Goal: Information Seeking & Learning: Learn about a topic

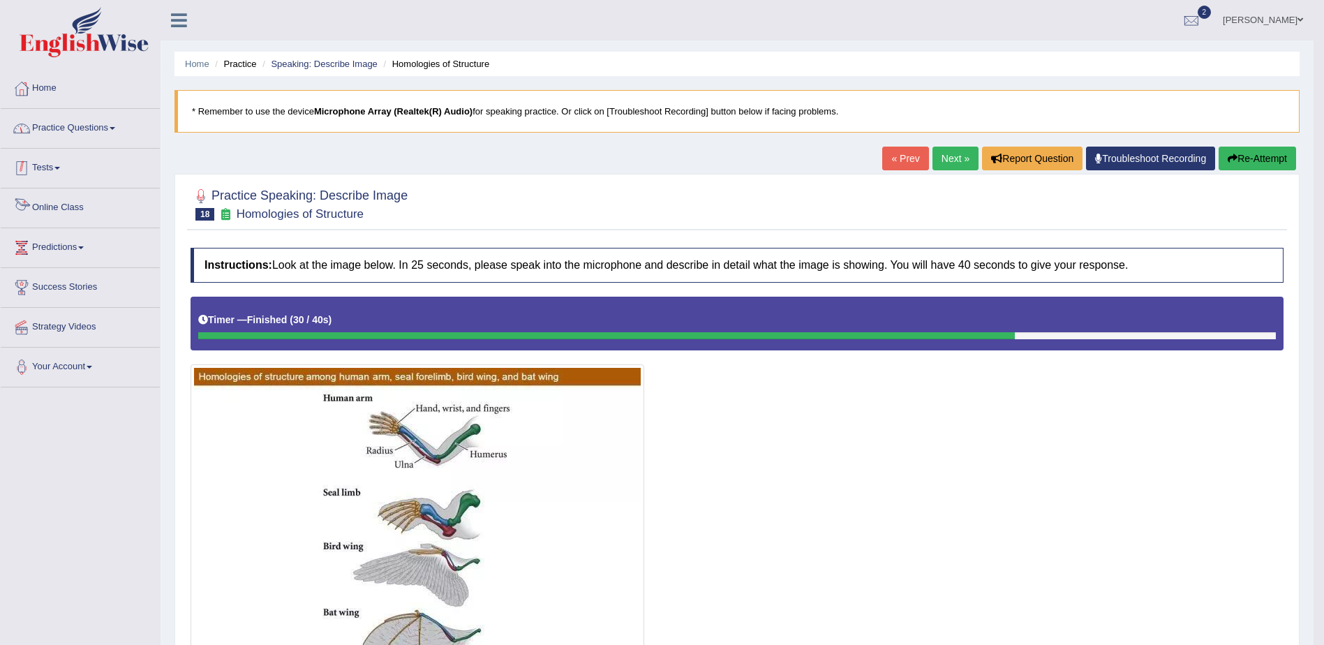
click at [76, 133] on link "Practice Questions" at bounding box center [80, 126] width 159 height 35
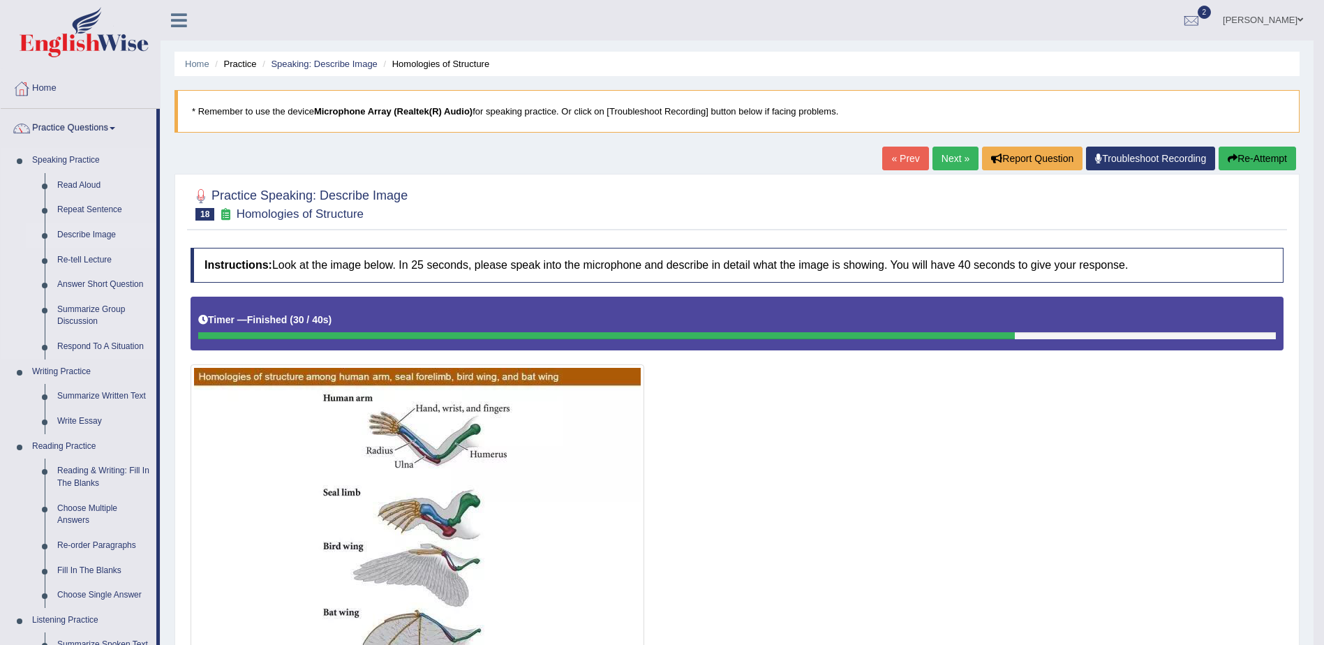
click at [106, 237] on link "Describe Image" at bounding box center [103, 235] width 105 height 25
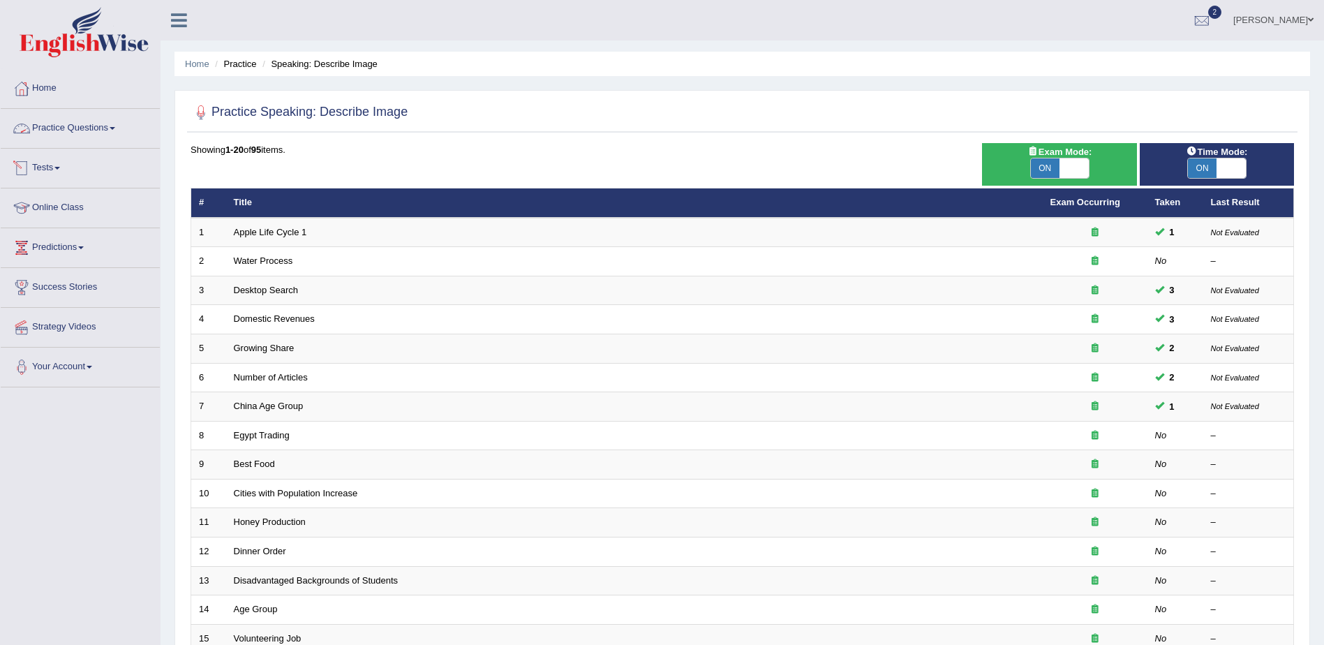
click at [90, 127] on link "Practice Questions" at bounding box center [80, 126] width 159 height 35
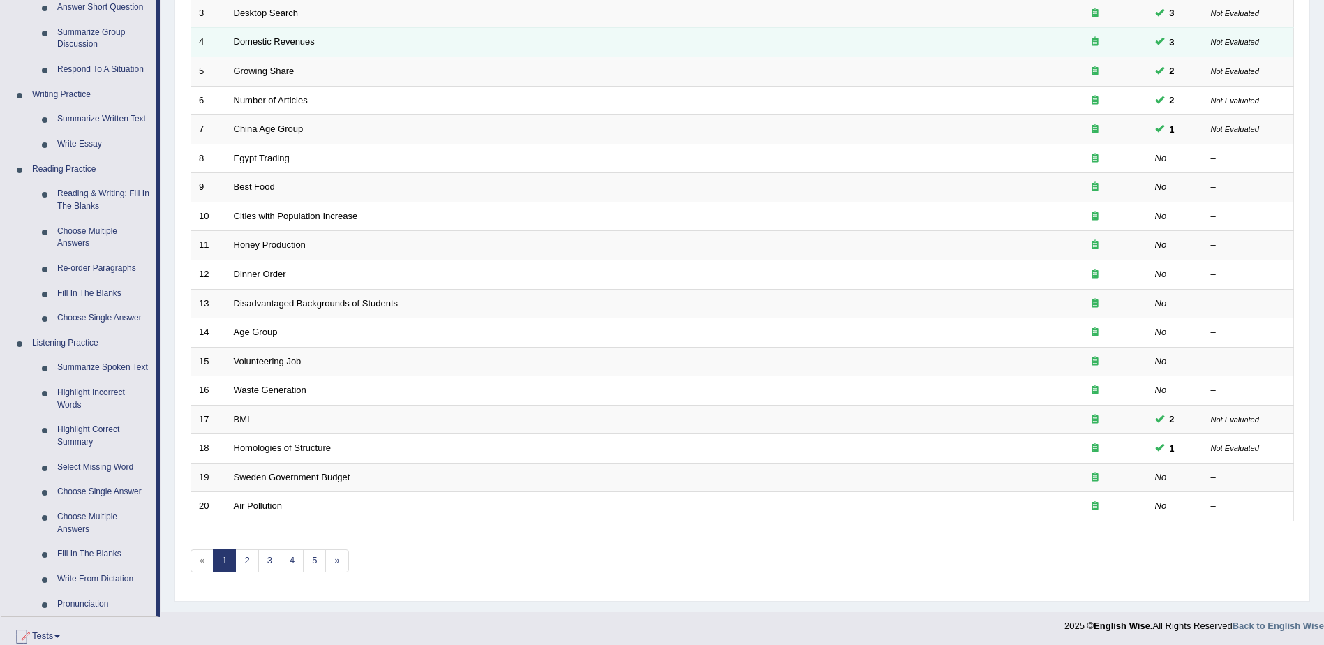
scroll to position [349, 0]
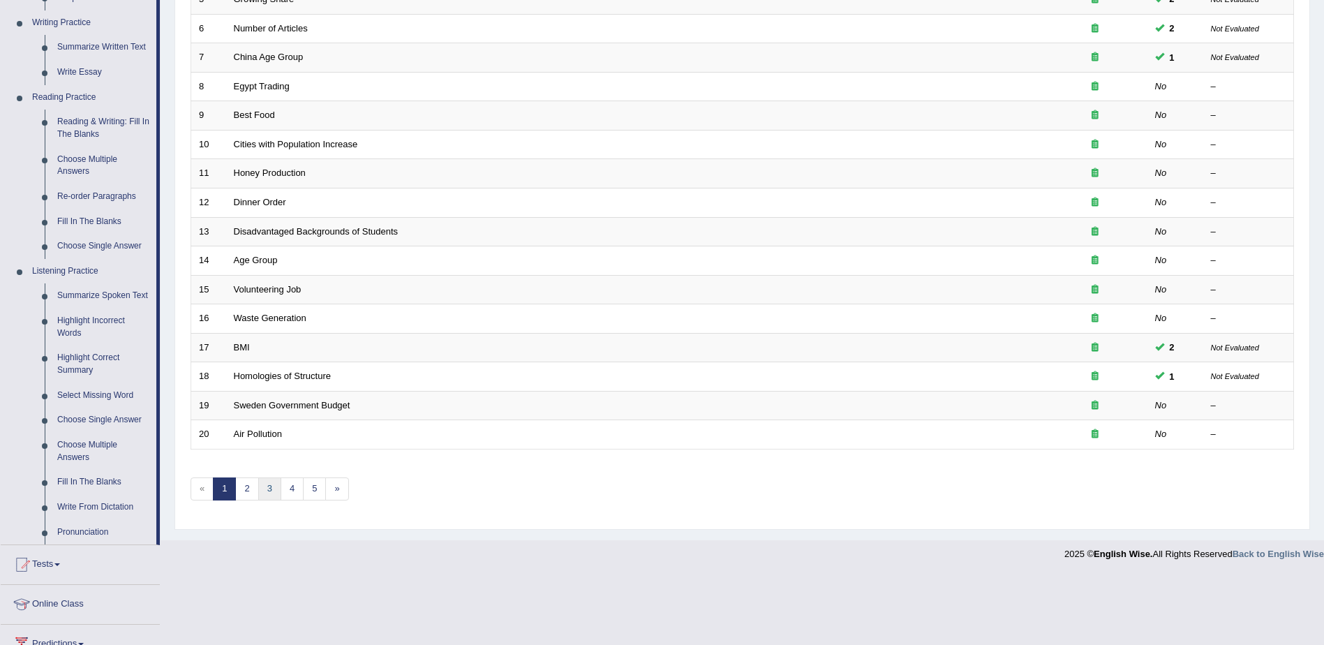
click at [278, 493] on link "3" at bounding box center [269, 488] width 23 height 23
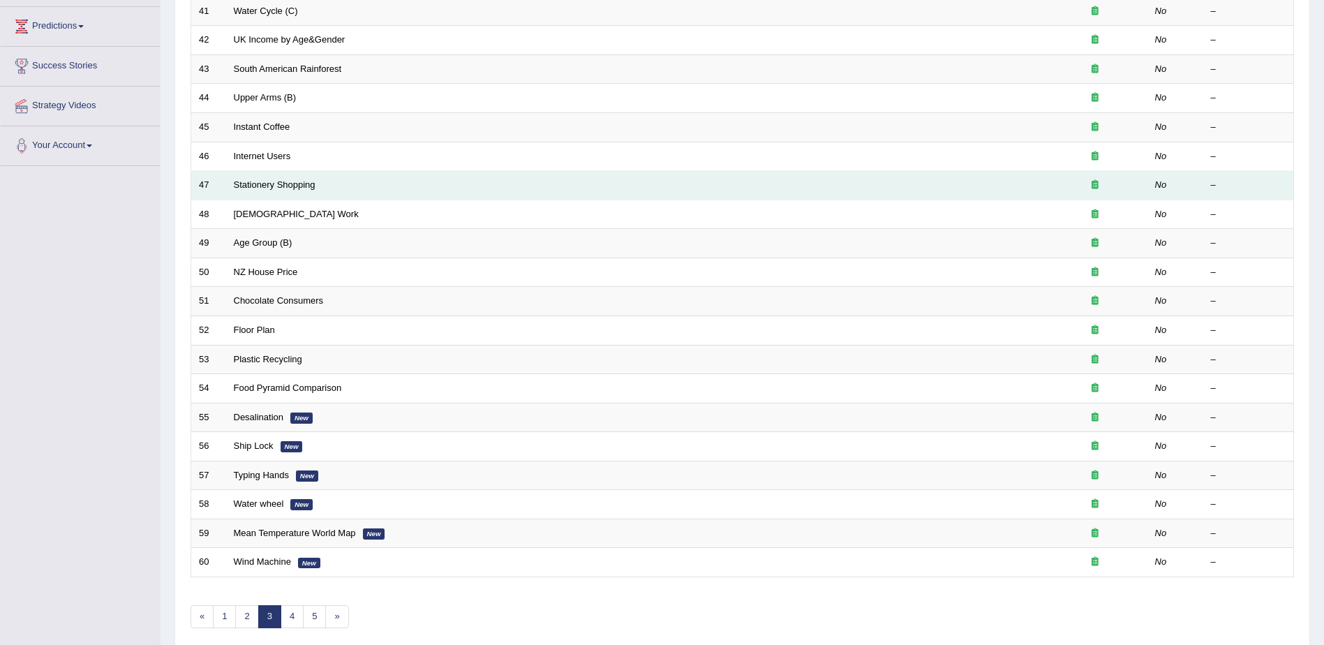
scroll to position [279, 0]
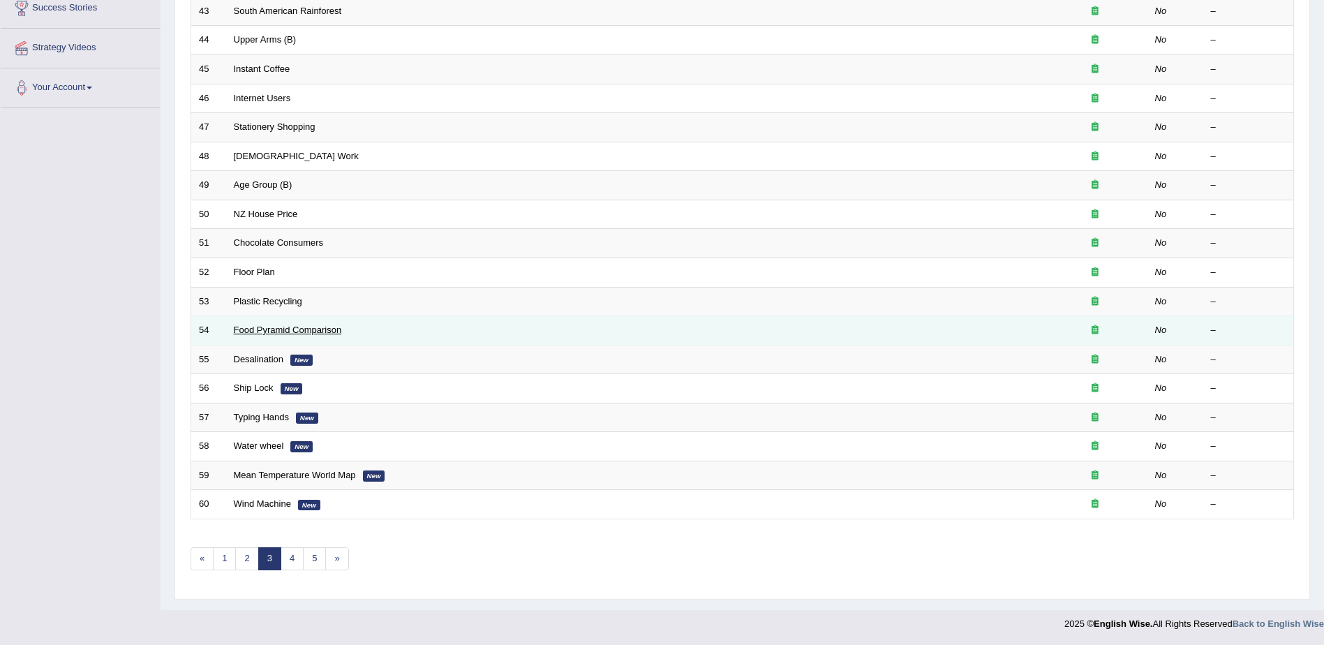
click at [285, 327] on link "Food Pyramid Comparison" at bounding box center [288, 329] width 108 height 10
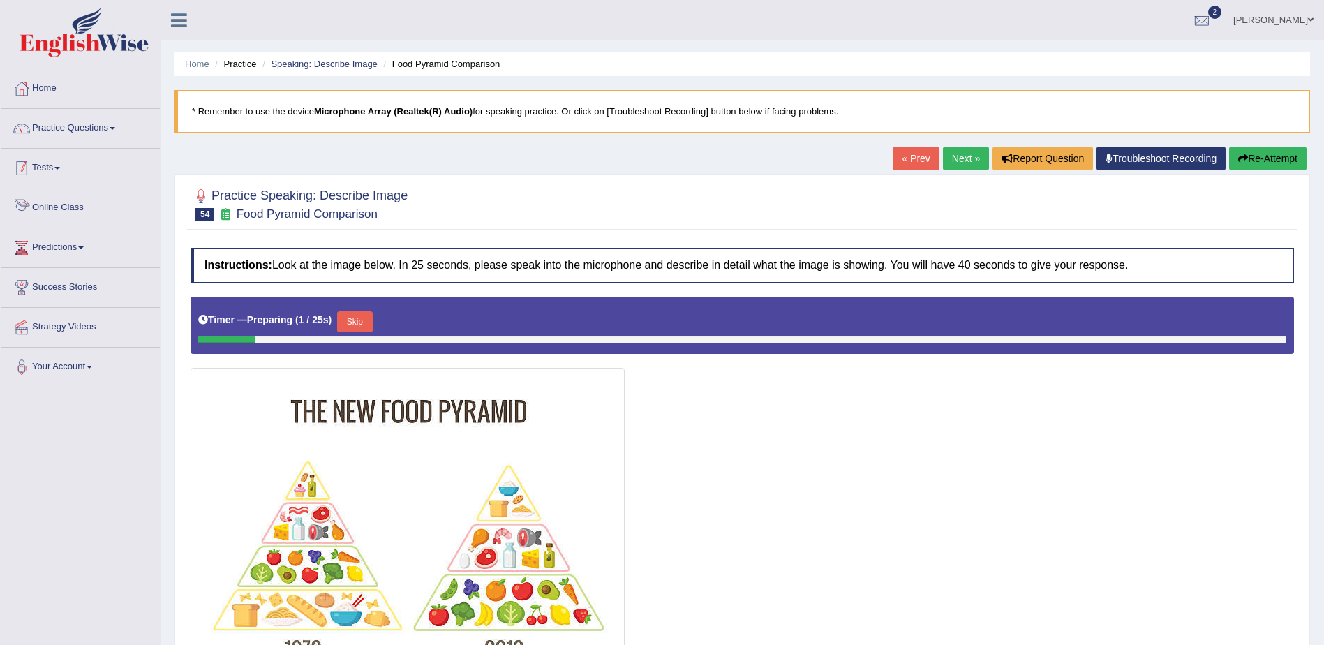
click at [60, 130] on link "Practice Questions" at bounding box center [80, 126] width 159 height 35
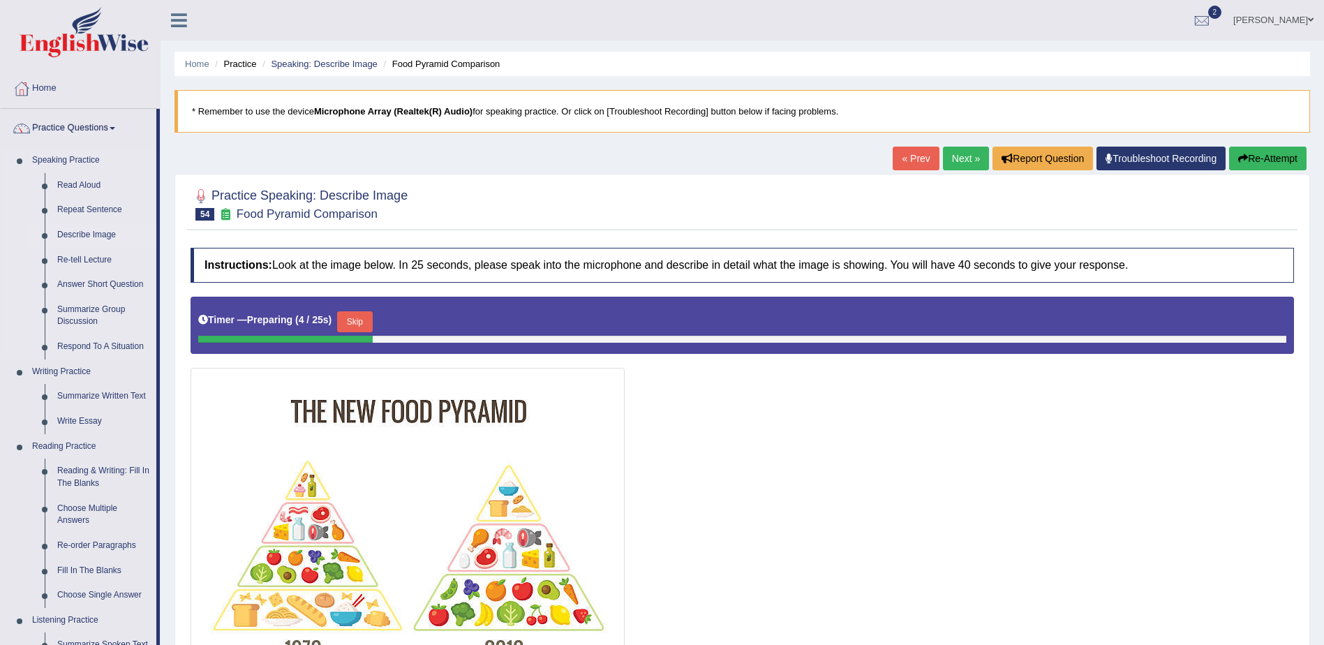
click at [91, 228] on link "Describe Image" at bounding box center [103, 235] width 105 height 25
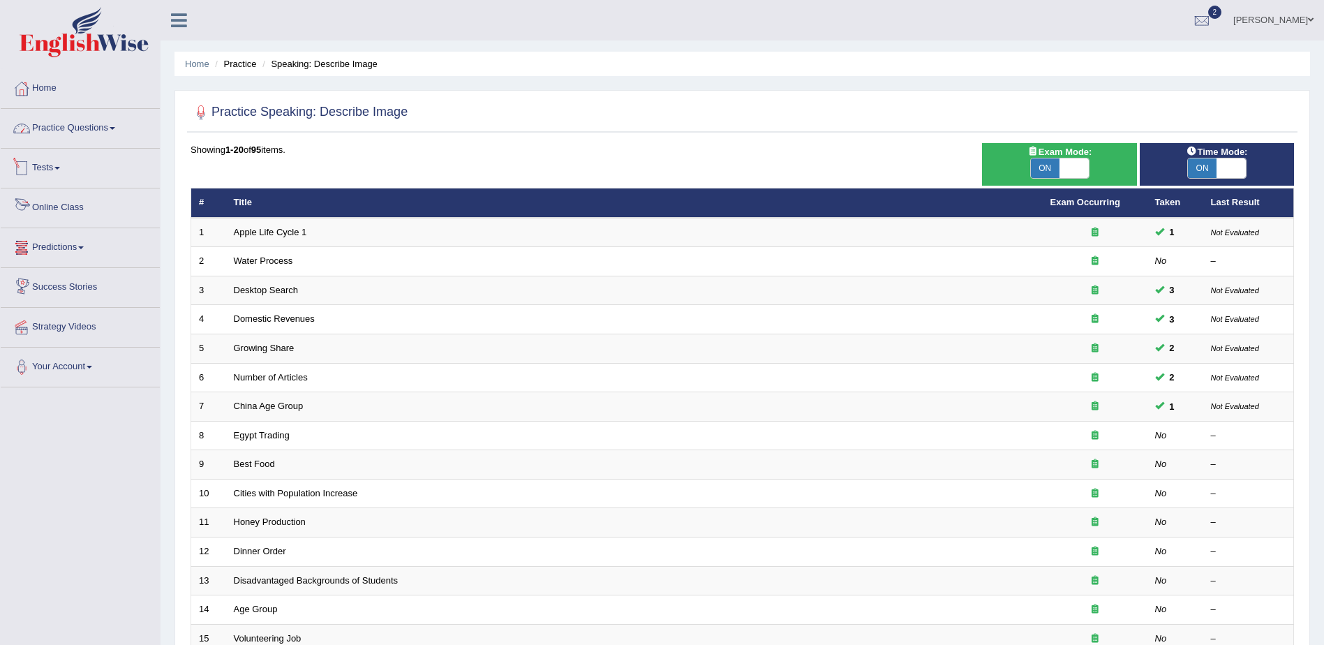
click at [101, 128] on link "Practice Questions" at bounding box center [80, 126] width 159 height 35
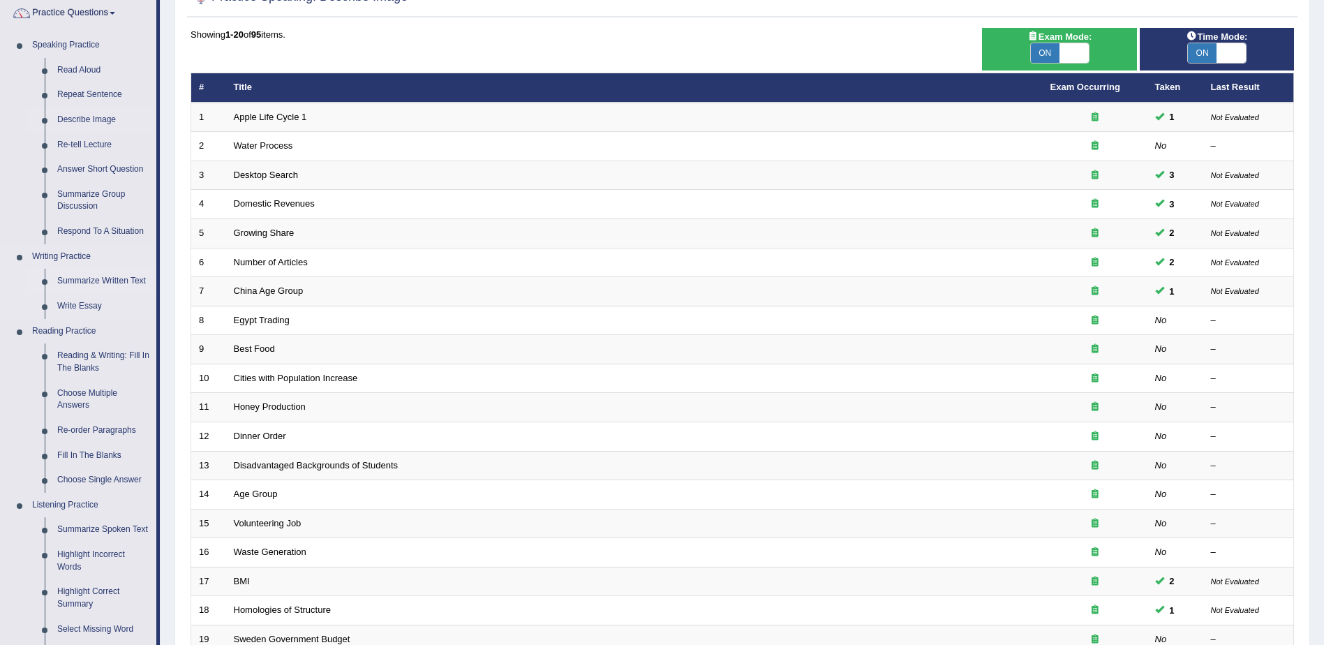
scroll to position [140, 0]
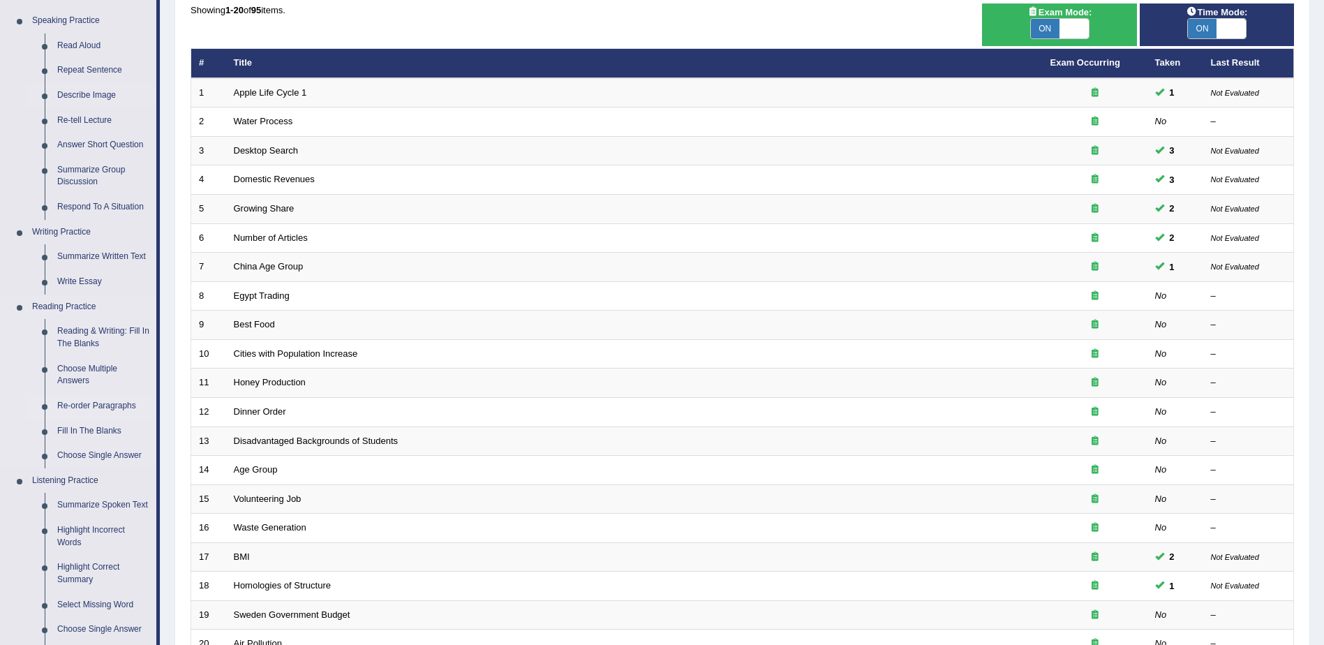
click at [105, 400] on link "Re-order Paragraphs" at bounding box center [103, 406] width 105 height 25
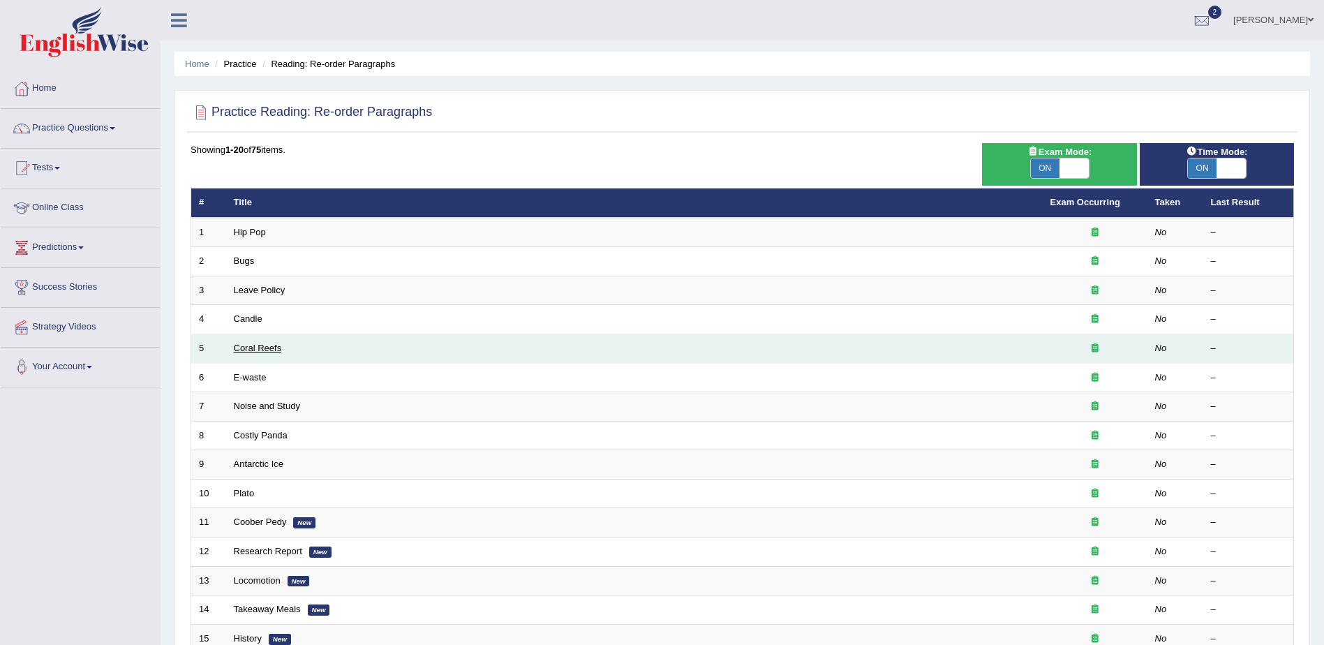
click at [264, 344] on link "Coral Reefs" at bounding box center [258, 348] width 48 height 10
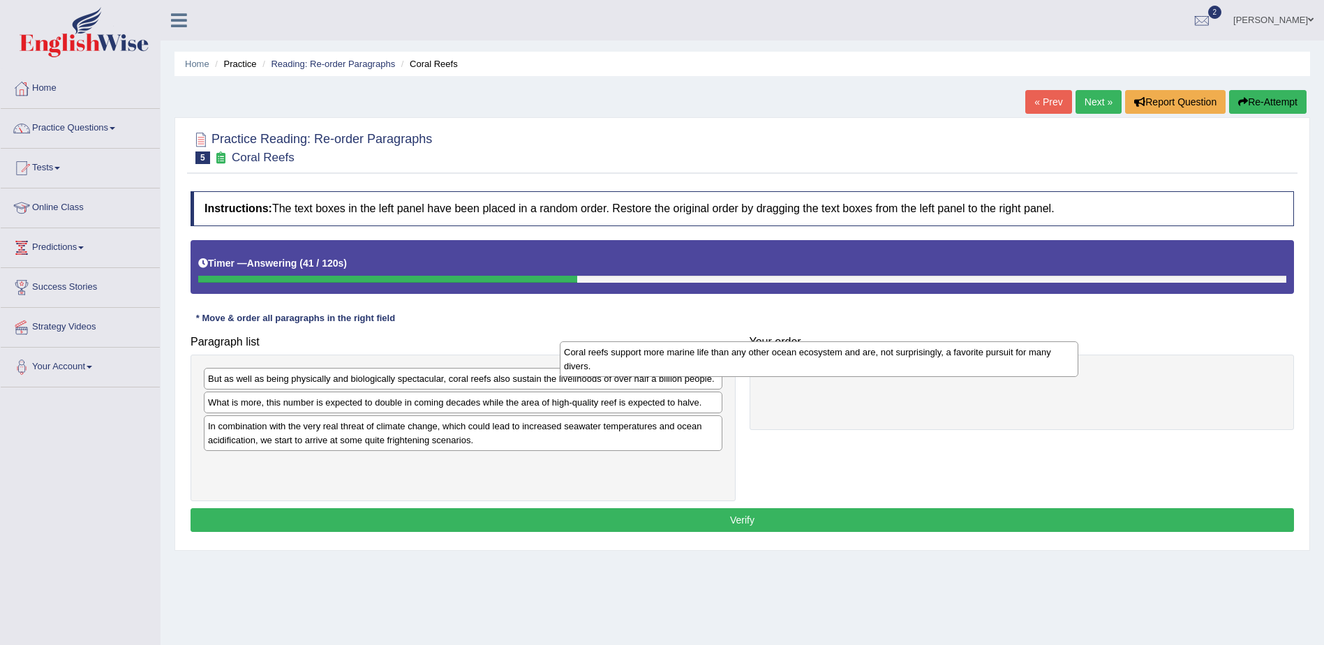
drag, startPoint x: 474, startPoint y: 431, endPoint x: 835, endPoint y: 357, distance: 368.3
click at [835, 357] on div "Coral reefs support more marine life than any other ocean ecosystem and are, no…" at bounding box center [819, 358] width 518 height 35
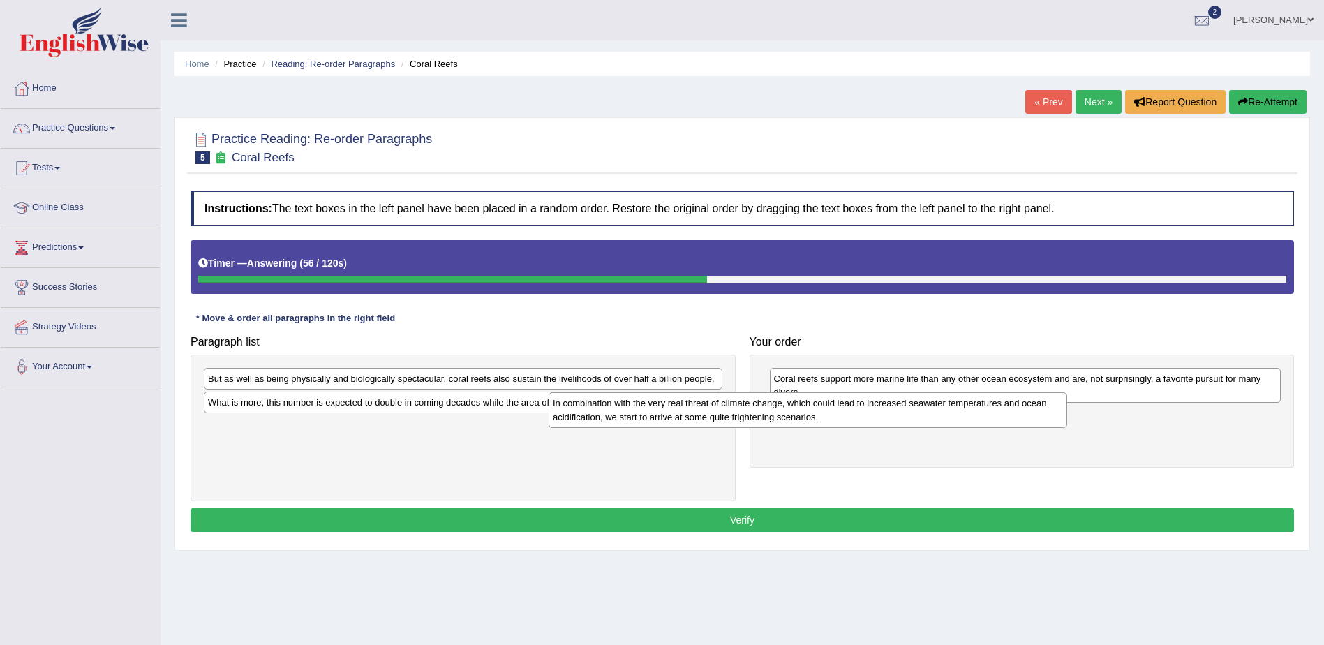
drag, startPoint x: 476, startPoint y: 433, endPoint x: 842, endPoint y: 419, distance: 366.6
click at [842, 419] on div "In combination with the very real threat of climate change, which could lead to…" at bounding box center [807, 409] width 518 height 35
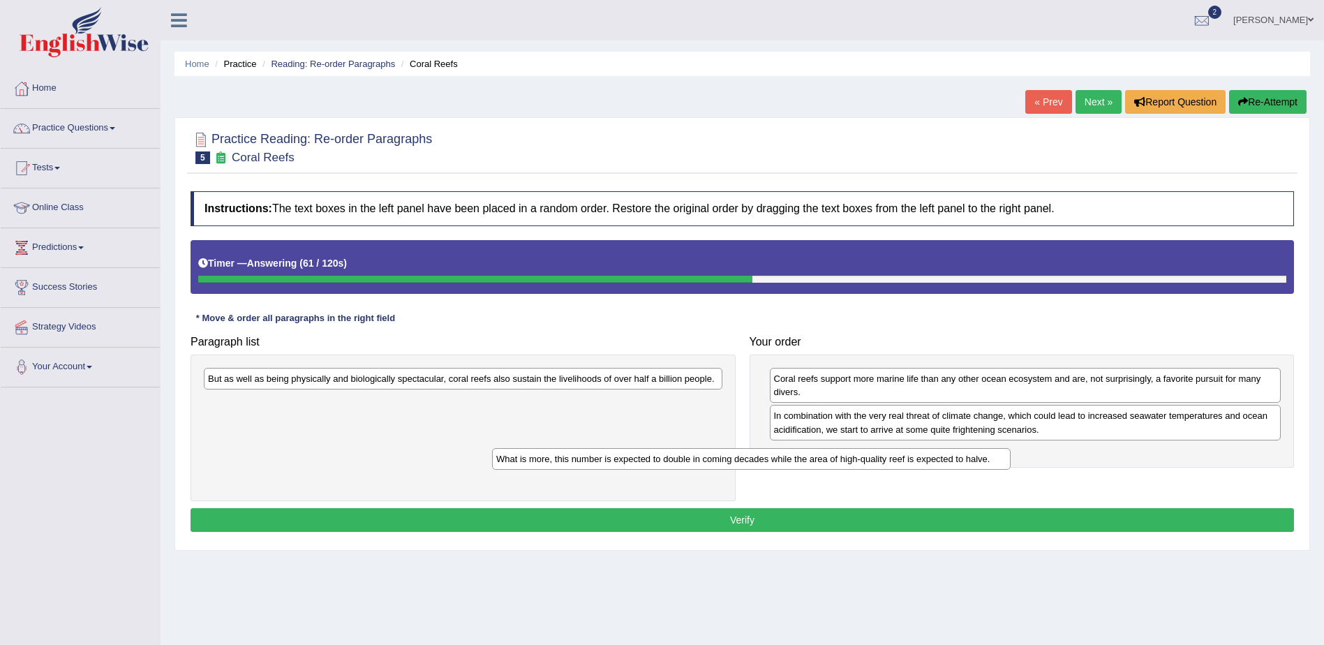
drag, startPoint x: 508, startPoint y: 404, endPoint x: 796, endPoint y: 459, distance: 293.4
click at [796, 460] on div "What is more, this number is expected to double in coming decades while the are…" at bounding box center [751, 459] width 518 height 22
drag, startPoint x: 673, startPoint y: 415, endPoint x: 962, endPoint y: 450, distance: 291.7
click at [962, 450] on div "What is more, this number is expected to double in coming decades while the are…" at bounding box center [849, 452] width 518 height 22
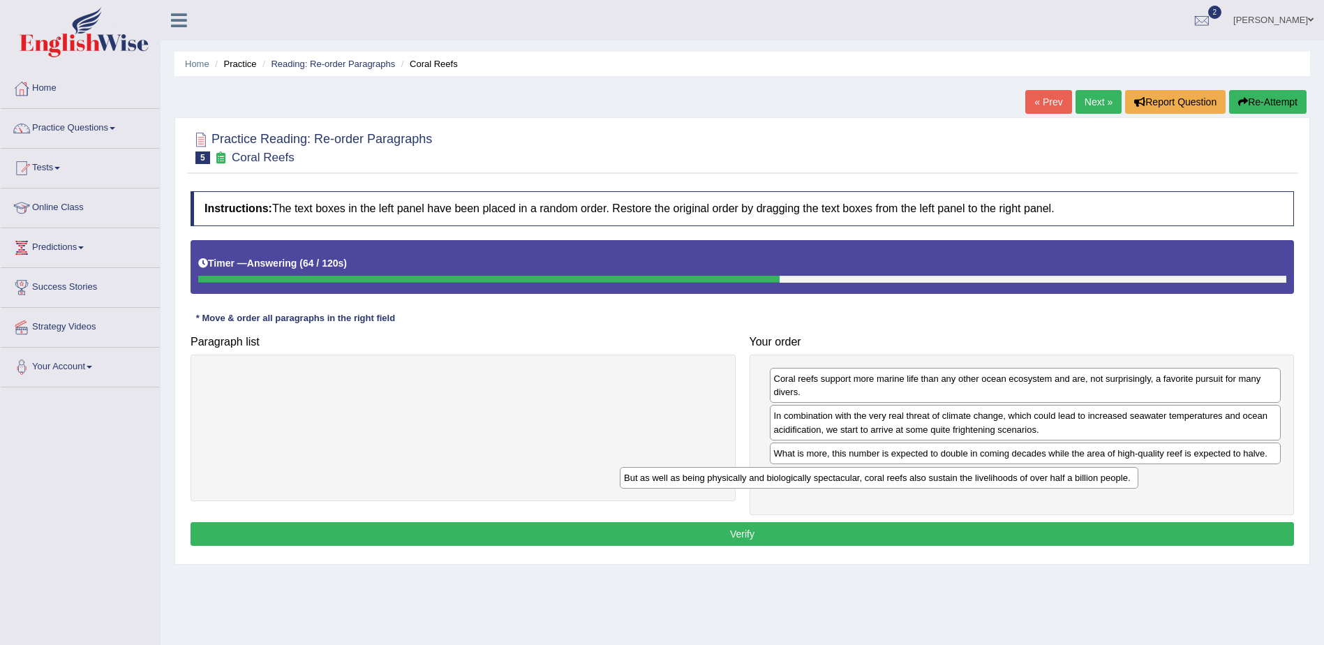
drag, startPoint x: 532, startPoint y: 375, endPoint x: 950, endPoint y: 474, distance: 428.9
click at [950, 474] on div "But as well as being physically and biologically spectacular, coral reefs also …" at bounding box center [879, 478] width 518 height 22
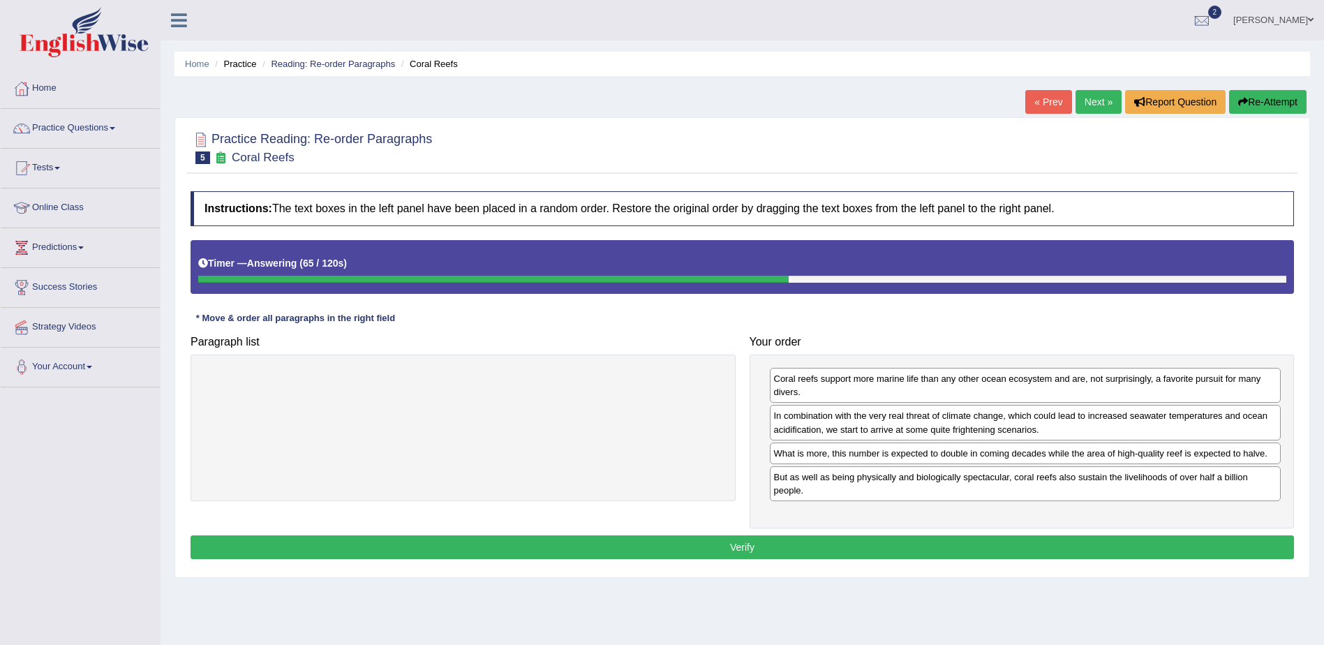
click at [717, 548] on button "Verify" at bounding box center [741, 547] width 1103 height 24
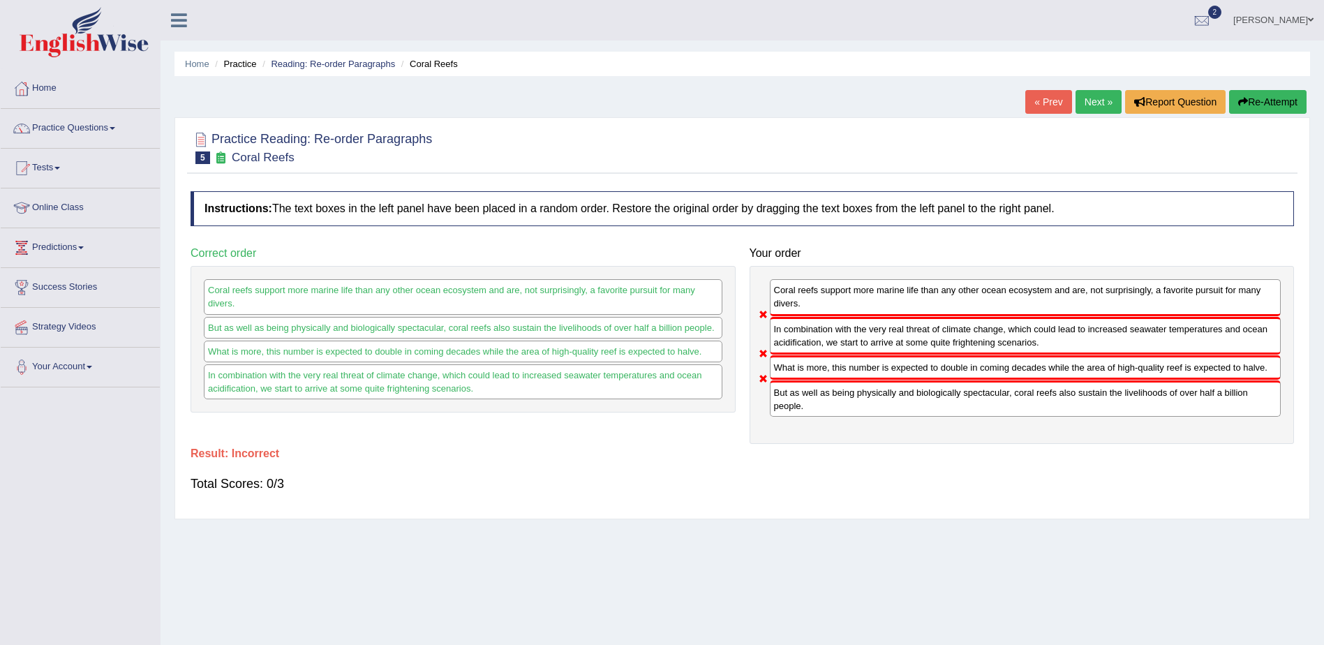
click at [1088, 96] on link "Next »" at bounding box center [1098, 102] width 46 height 24
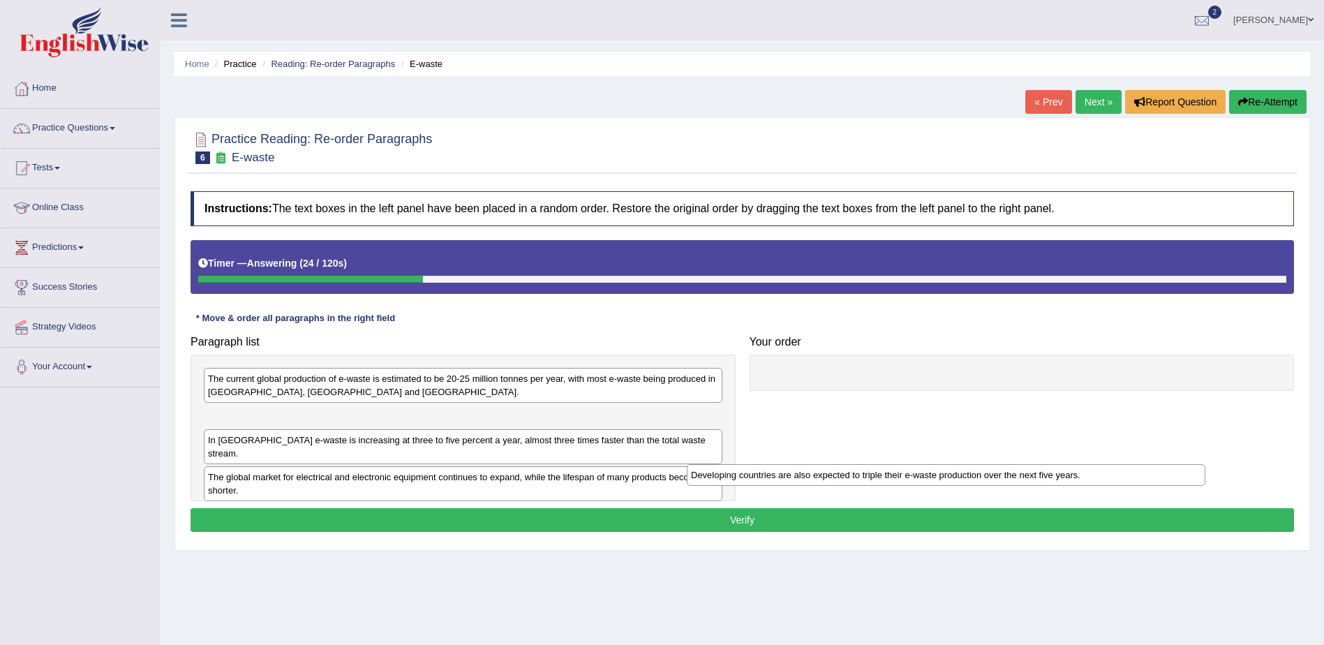
drag, startPoint x: 513, startPoint y: 417, endPoint x: 1015, endPoint y: 483, distance: 506.8
click at [1015, 483] on div "Developing countries are also expected to triple their e-waste production over …" at bounding box center [946, 475] width 518 height 22
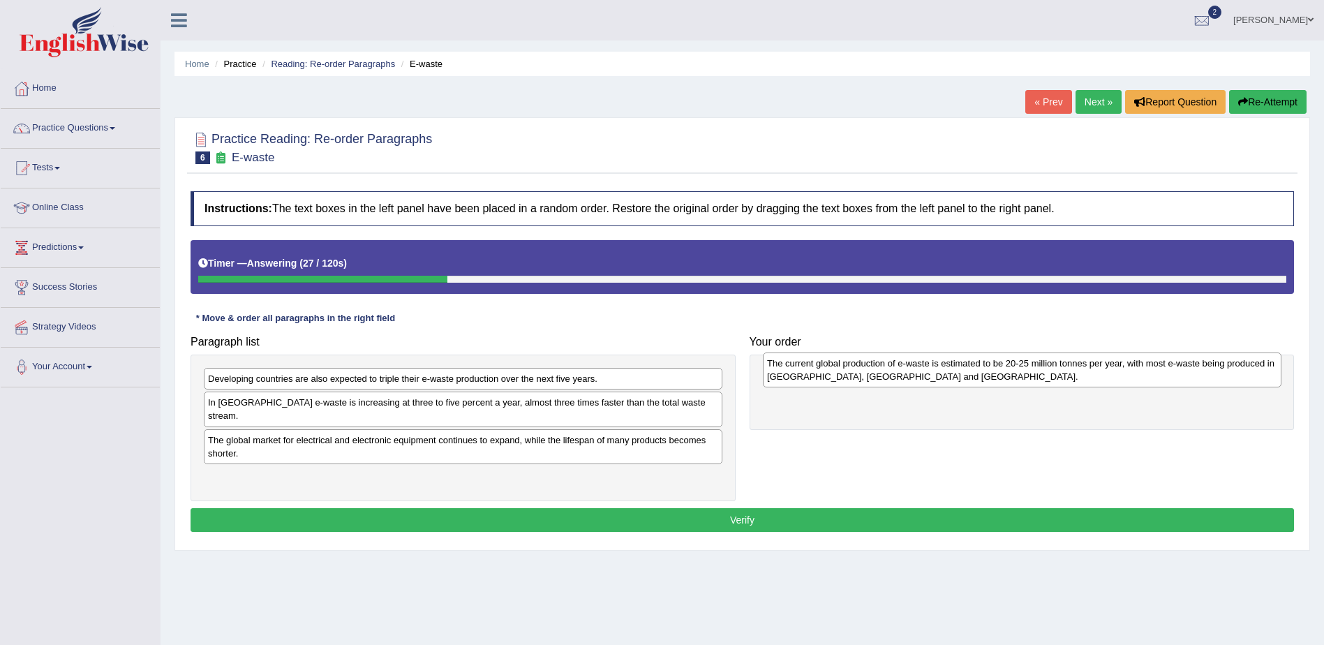
drag, startPoint x: 395, startPoint y: 387, endPoint x: 952, endPoint y: 368, distance: 557.9
click at [952, 368] on div "The current global production of e-waste is estimated to be 20-25 million tonne…" at bounding box center [1022, 369] width 518 height 35
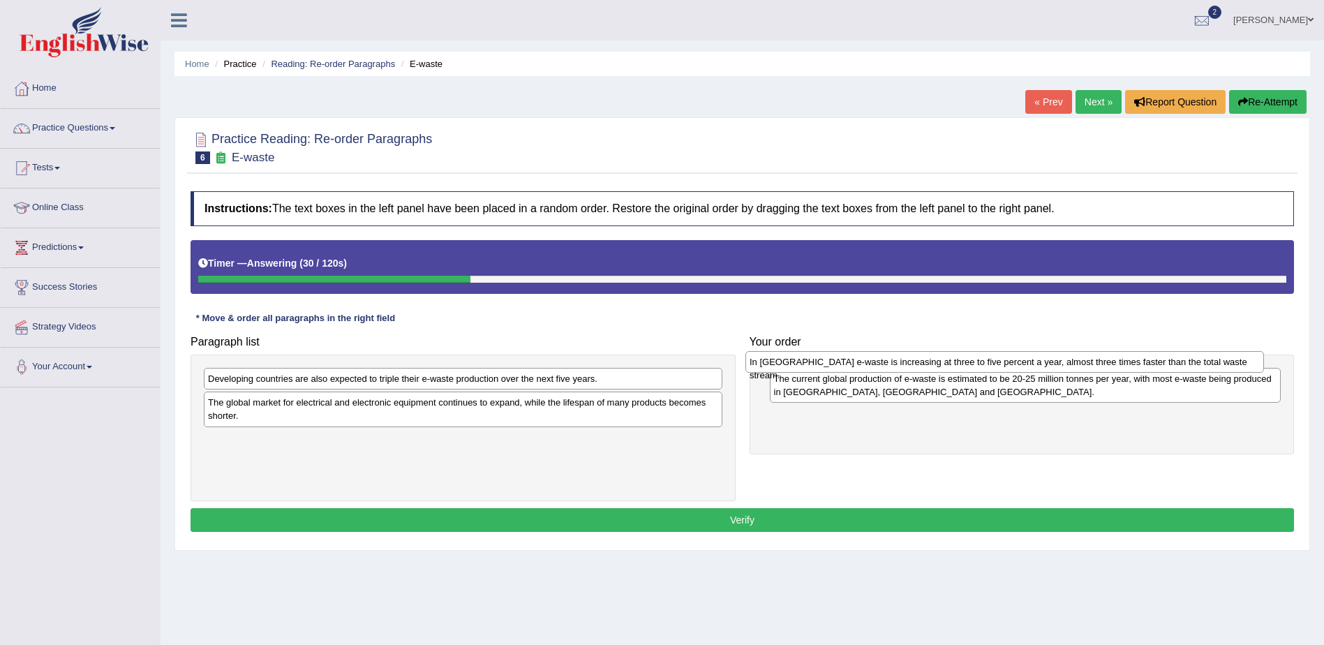
drag, startPoint x: 341, startPoint y: 403, endPoint x: 883, endPoint y: 361, distance: 543.7
click at [883, 361] on div "In Europe e-waste is increasing at three to five percent a year, almost three t…" at bounding box center [1004, 362] width 518 height 22
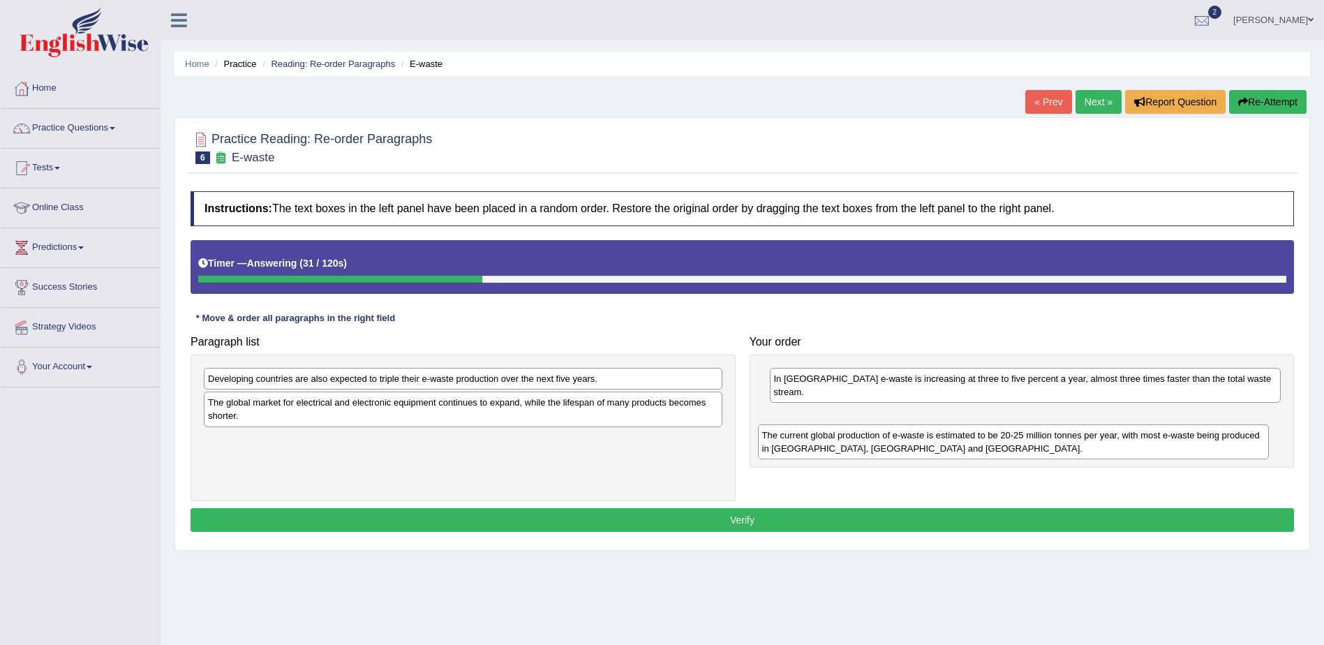
drag, startPoint x: 858, startPoint y: 391, endPoint x: 846, endPoint y: 448, distance: 57.8
click at [846, 448] on div "The current global production of e-waste is estimated to be 20-25 million tonne…" at bounding box center [1013, 441] width 511 height 35
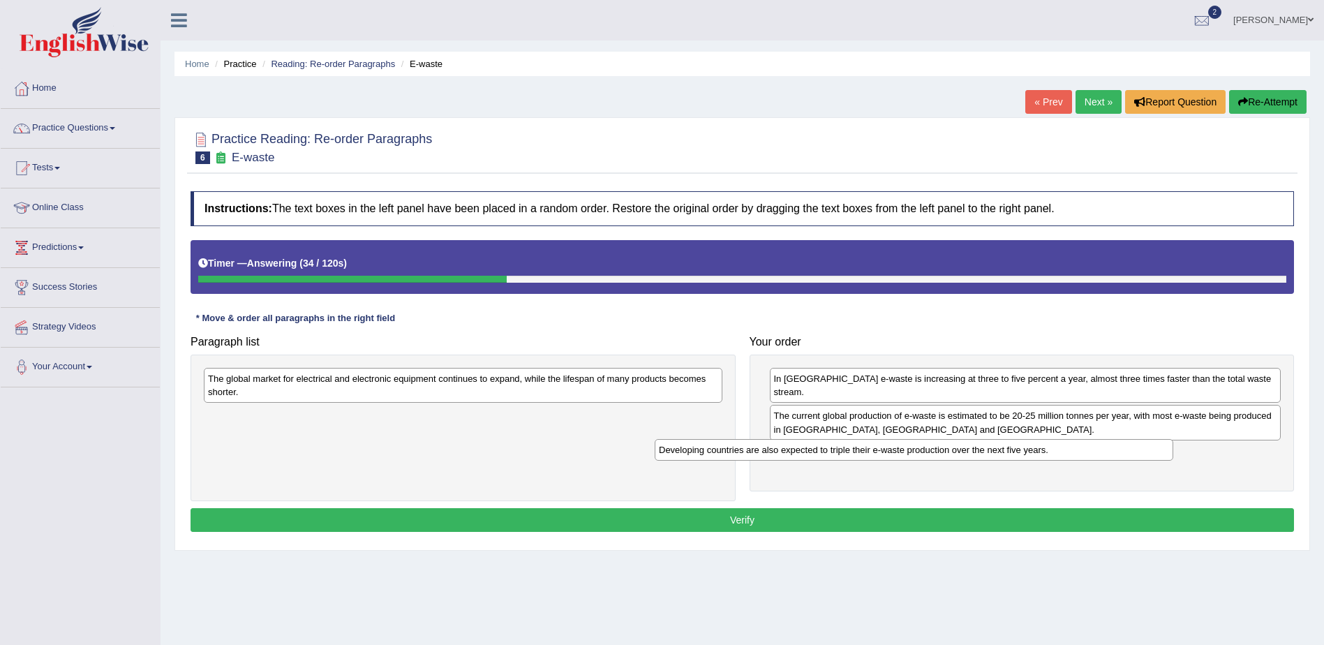
drag, startPoint x: 422, startPoint y: 380, endPoint x: 873, endPoint y: 451, distance: 456.4
click at [873, 451] on div "Developing countries are also expected to triple their e-waste production over …" at bounding box center [914, 450] width 518 height 22
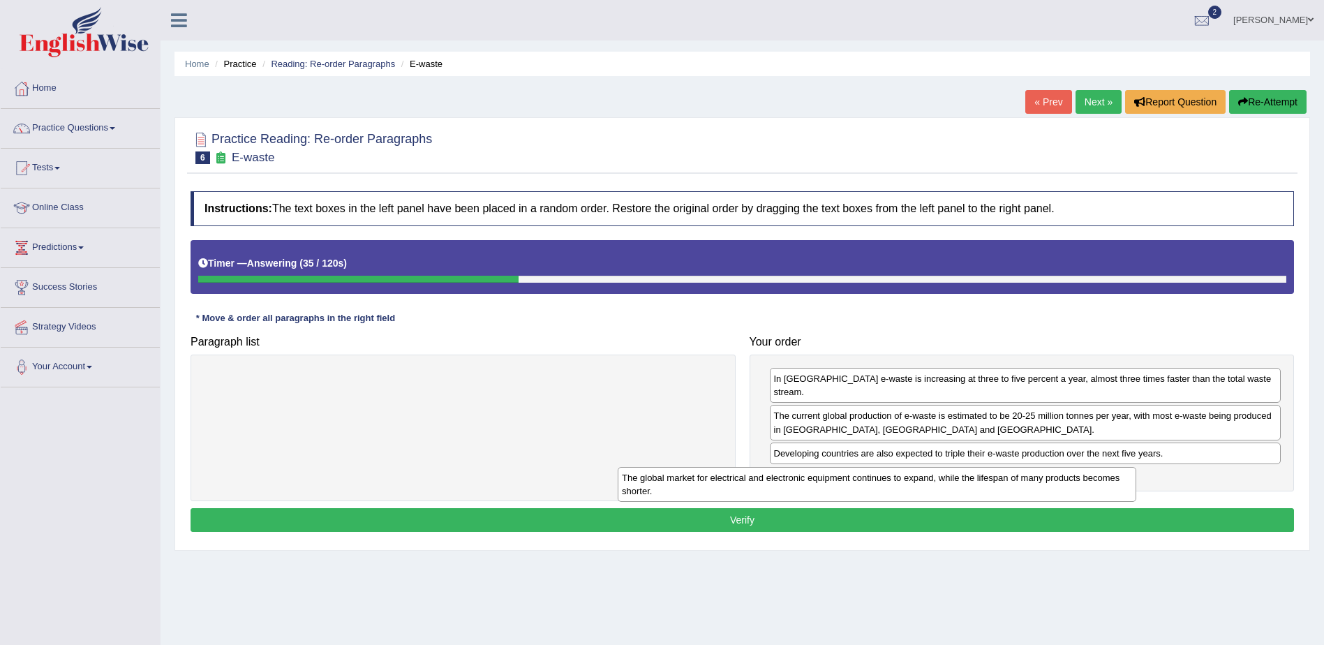
drag, startPoint x: 511, startPoint y: 384, endPoint x: 936, endPoint y: 466, distance: 432.7
click at [936, 467] on div "The global market for electrical and electronic equipment continues to expand, …" at bounding box center [877, 484] width 518 height 35
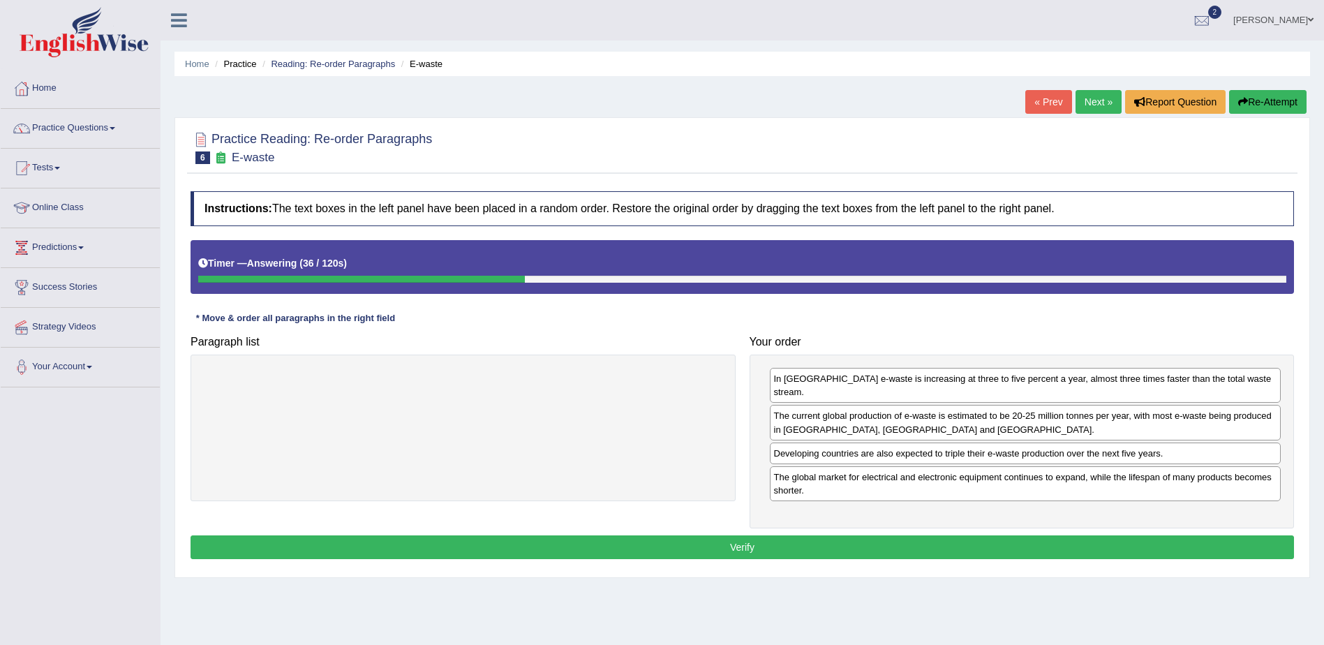
click at [777, 535] on button "Verify" at bounding box center [741, 547] width 1103 height 24
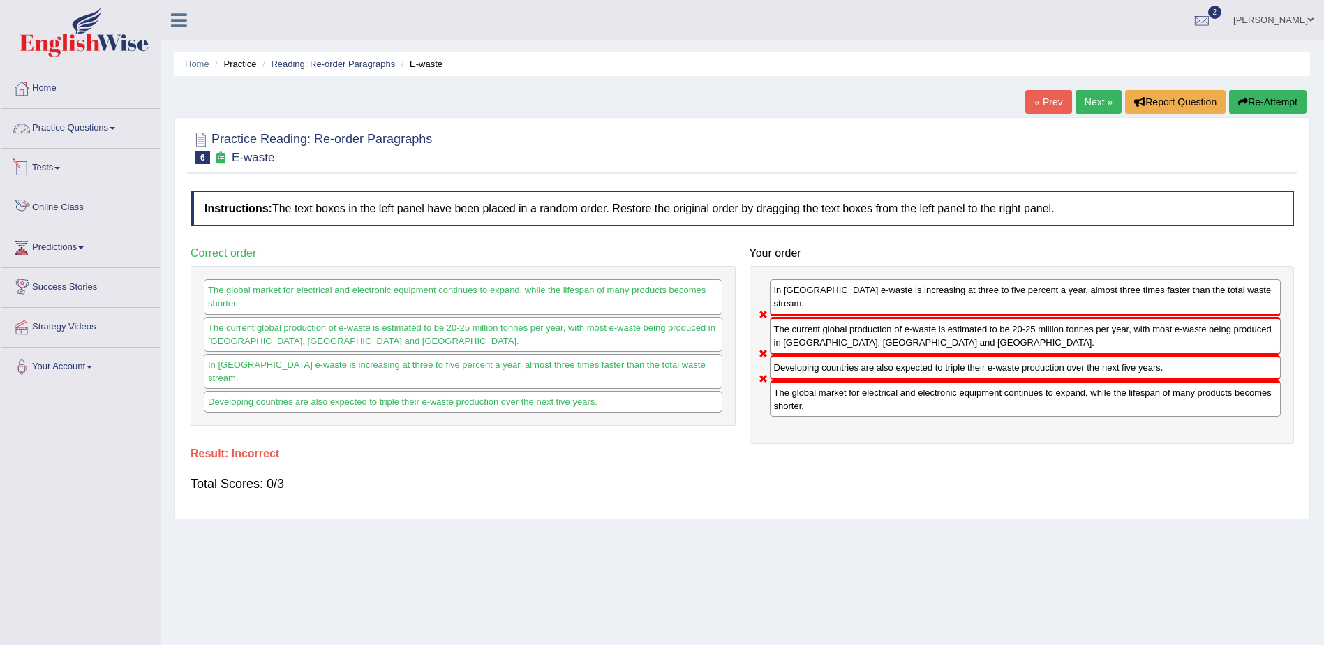
click at [100, 132] on link "Practice Questions" at bounding box center [80, 126] width 159 height 35
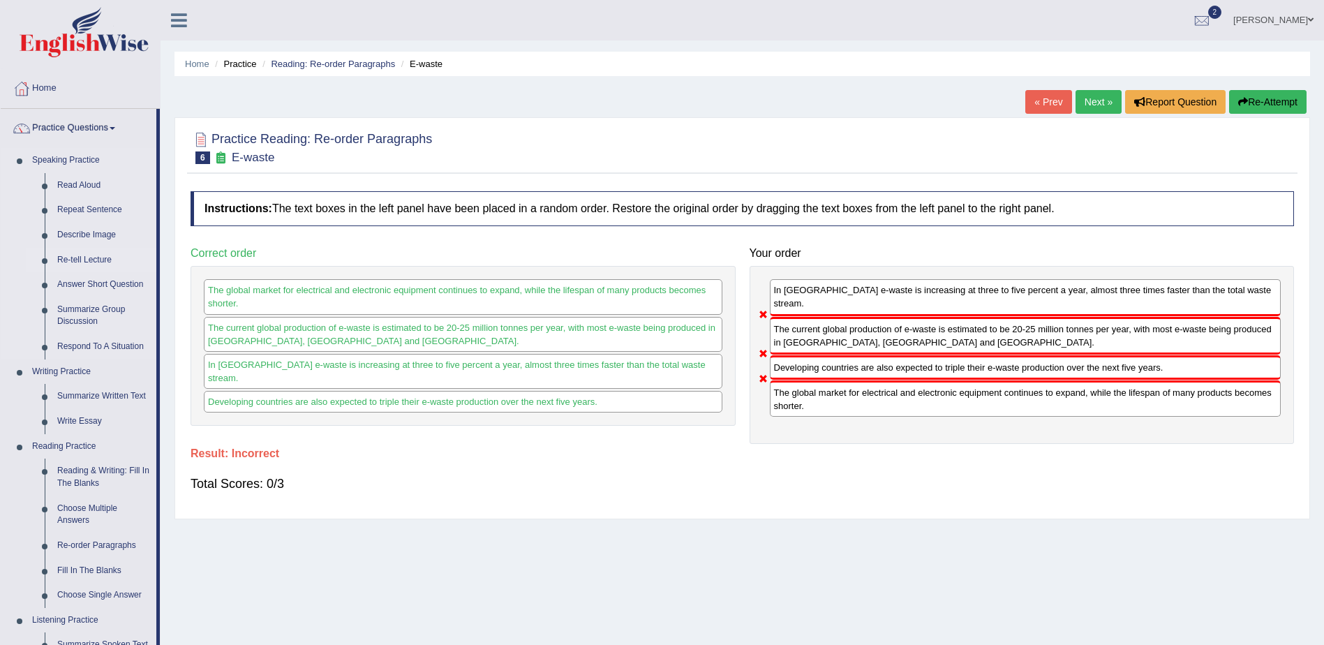
click at [101, 255] on link "Re-tell Lecture" at bounding box center [103, 260] width 105 height 25
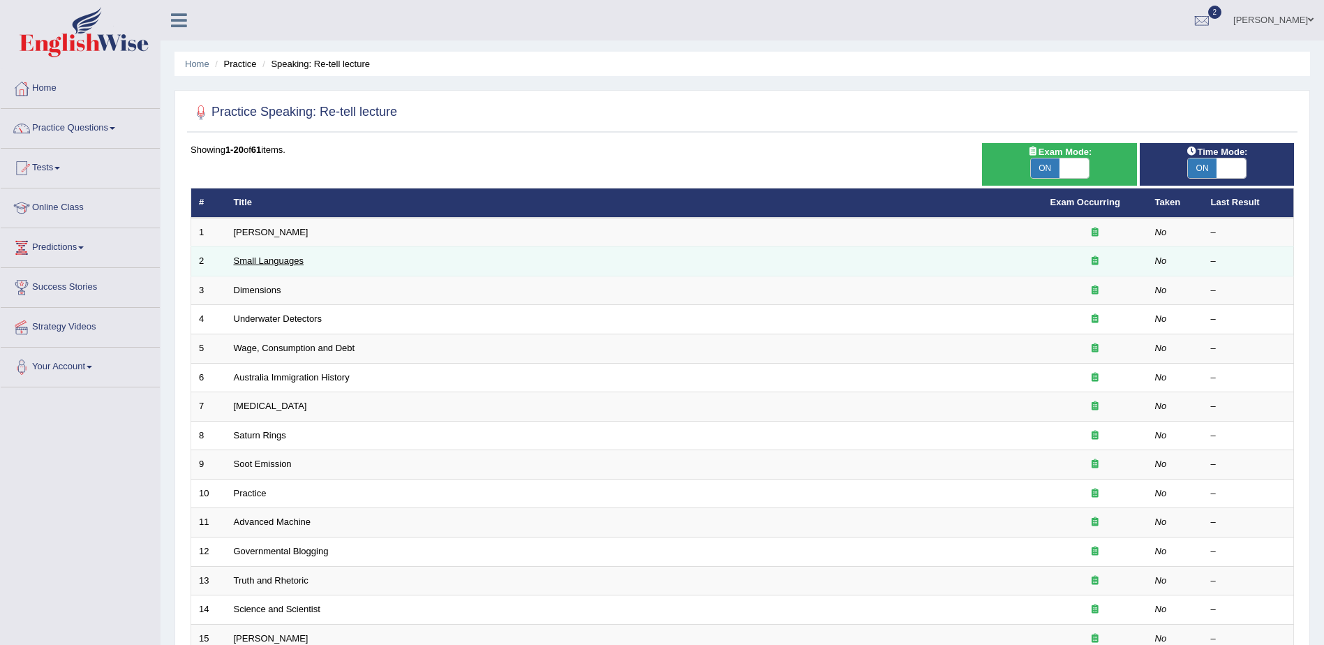
click at [270, 260] on link "Small Languages" at bounding box center [269, 260] width 70 height 10
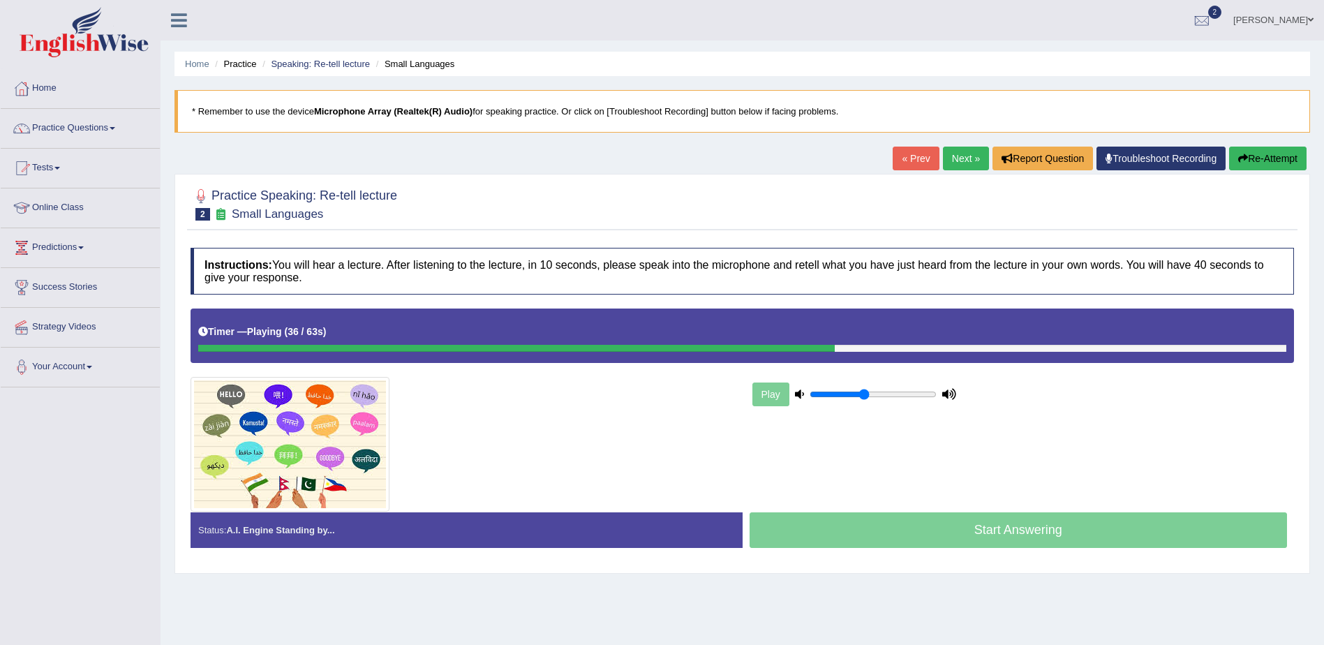
drag, startPoint x: 926, startPoint y: 392, endPoint x: 862, endPoint y: 400, distance: 64.0
type input "0.45"
click at [862, 400] on input "range" at bounding box center [872, 394] width 127 height 11
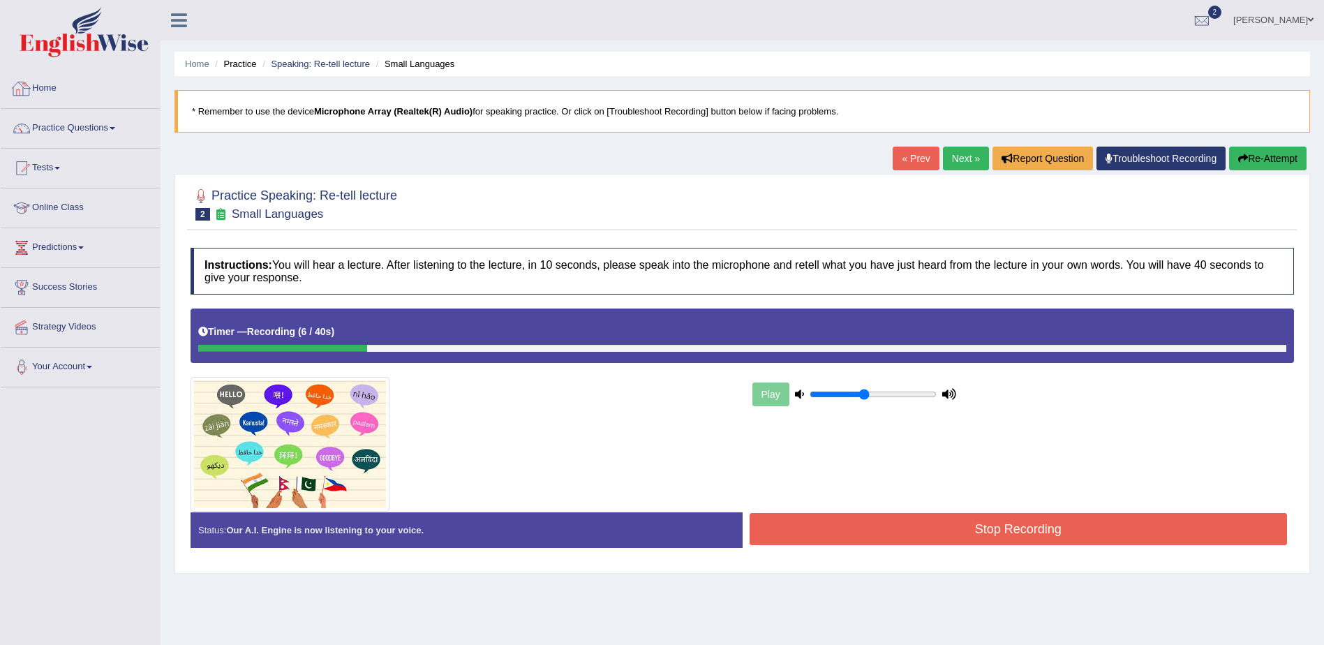
click at [50, 82] on link "Home" at bounding box center [80, 86] width 159 height 35
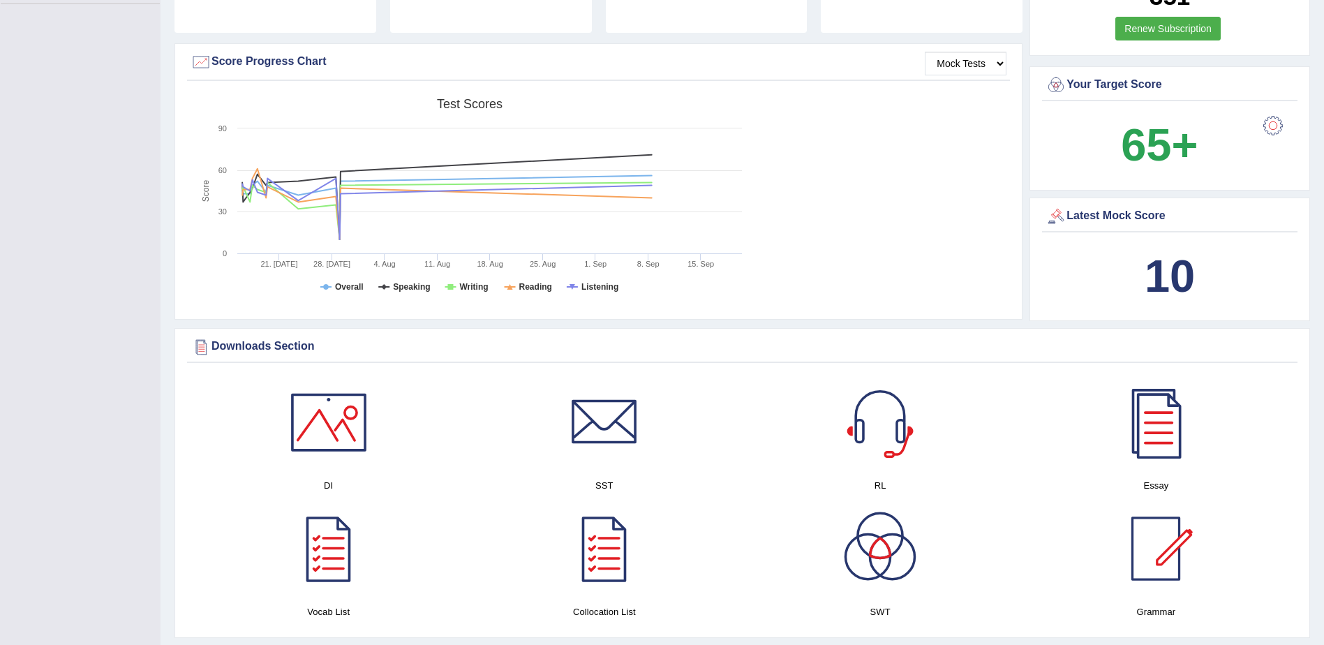
scroll to position [338, 0]
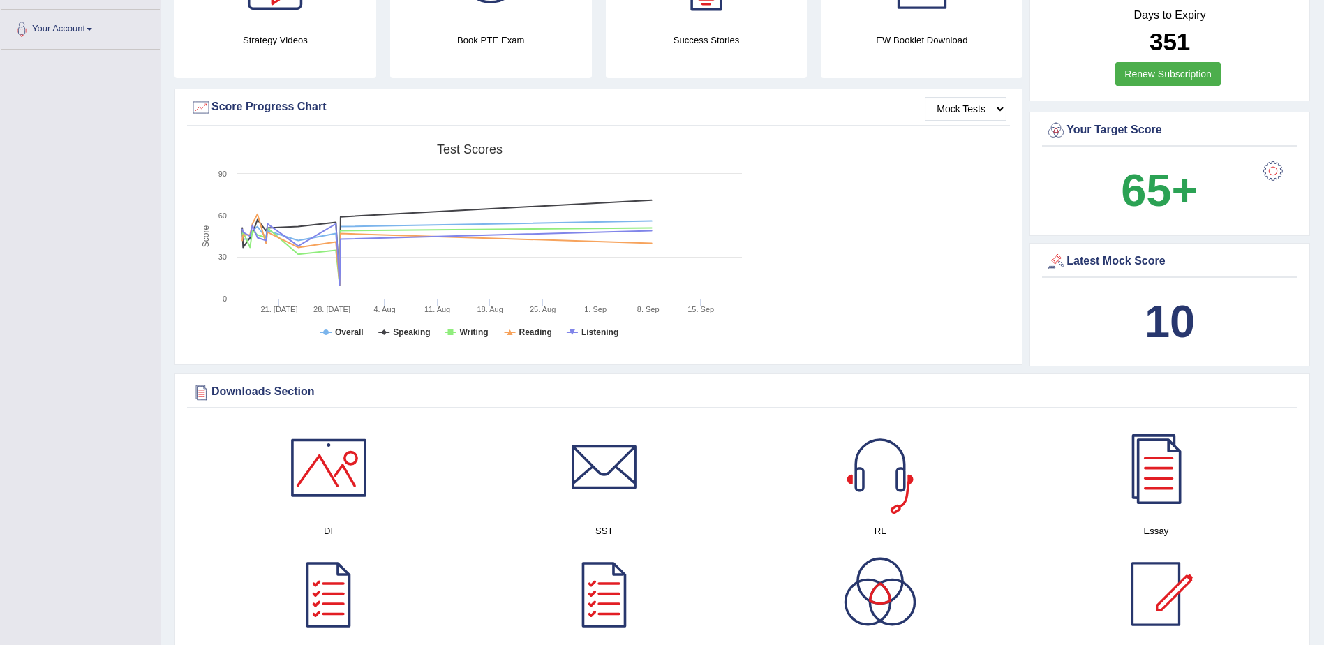
click at [881, 463] on div at bounding box center [880, 468] width 98 height 98
